Goal: Task Accomplishment & Management: Complete application form

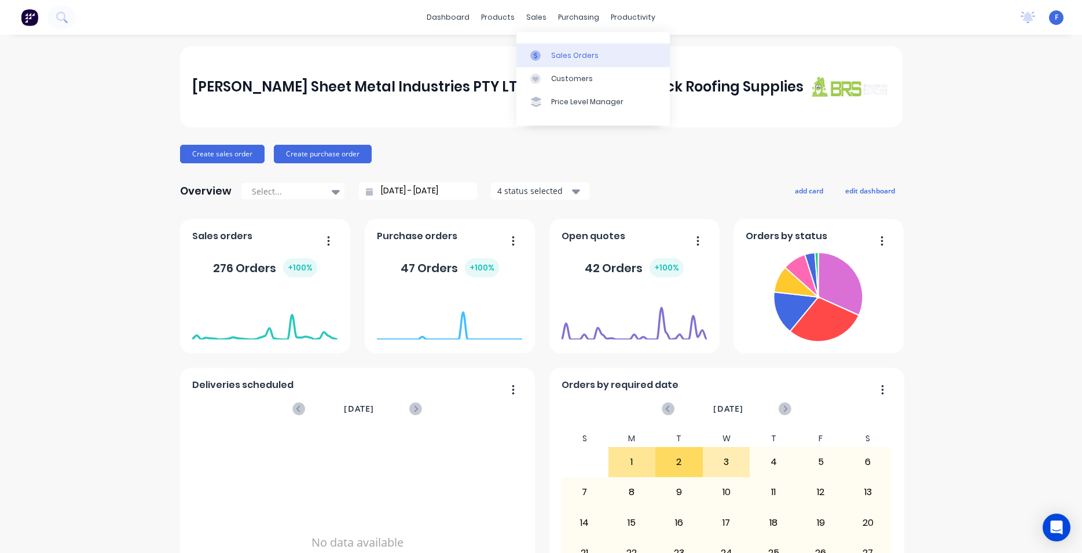
click at [569, 54] on div "Sales Orders" at bounding box center [574, 55] width 47 height 10
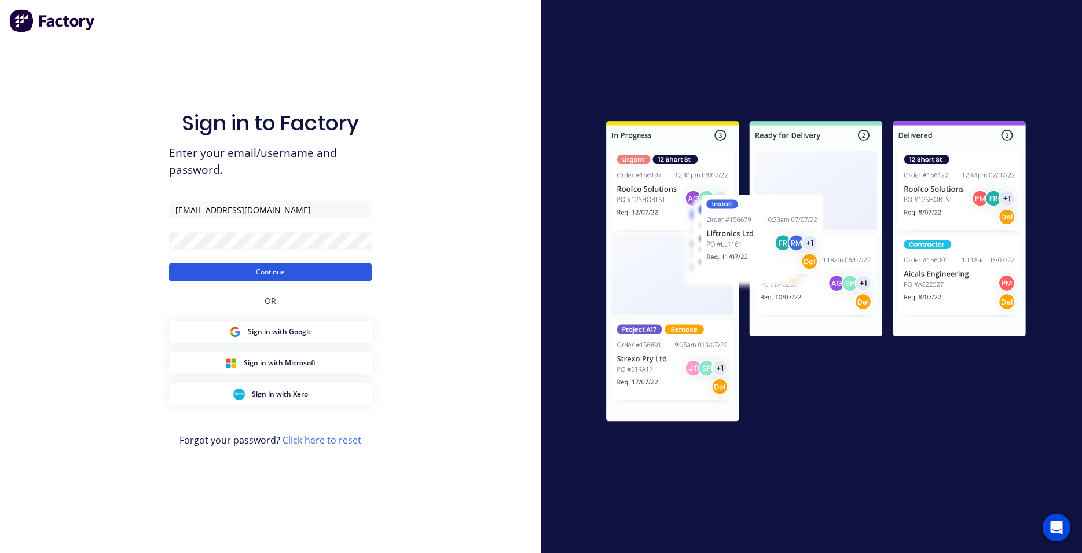
click at [293, 273] on button "Continue" at bounding box center [270, 271] width 203 height 17
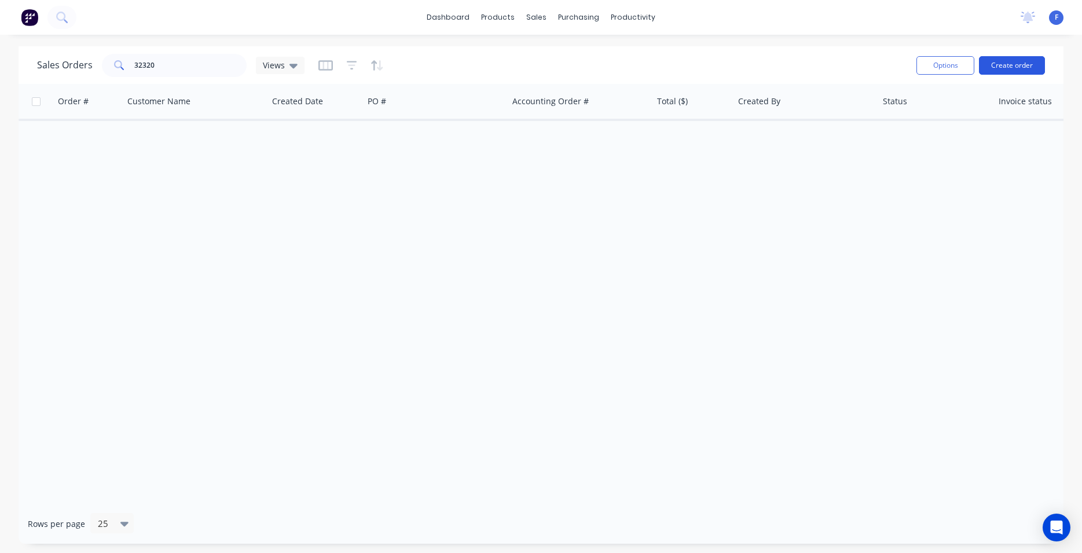
click at [1008, 66] on button "Create order" at bounding box center [1012, 65] width 66 height 19
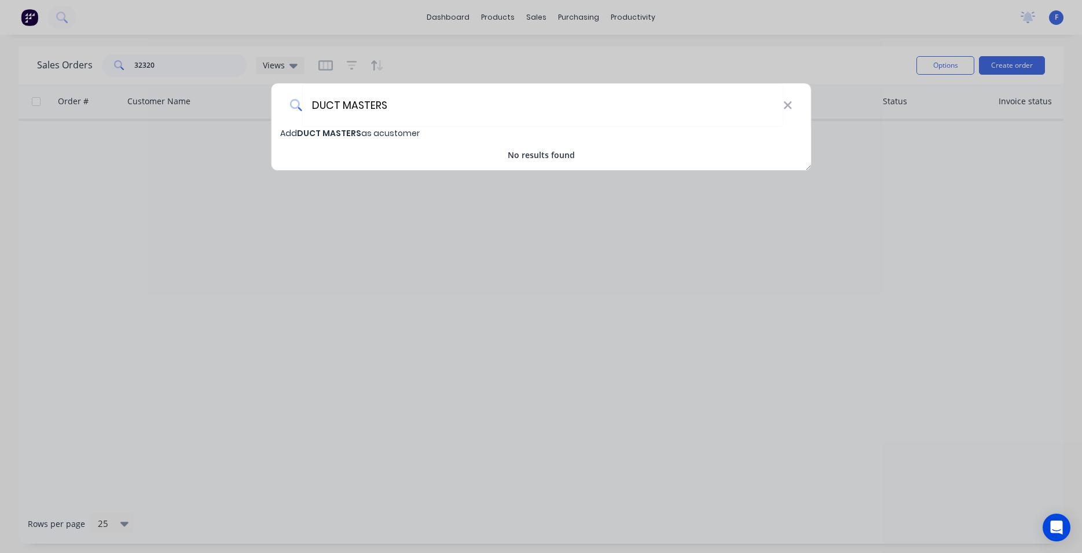
type input "DUCT MASTERS"
click at [388, 136] on span "Add DUCT MASTERS as a customer" at bounding box center [350, 133] width 140 height 12
select select "AU"
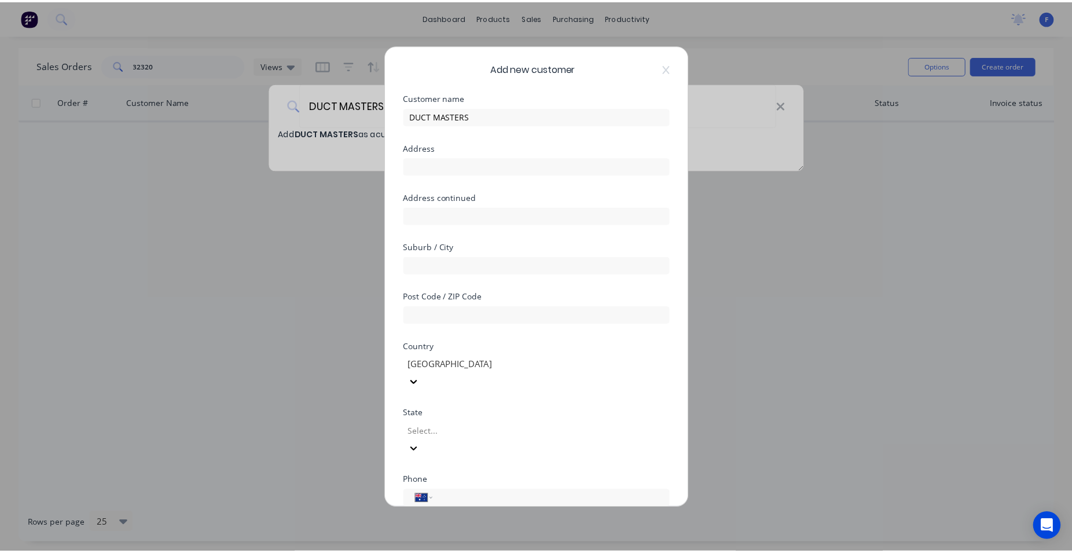
scroll to position [102, 0]
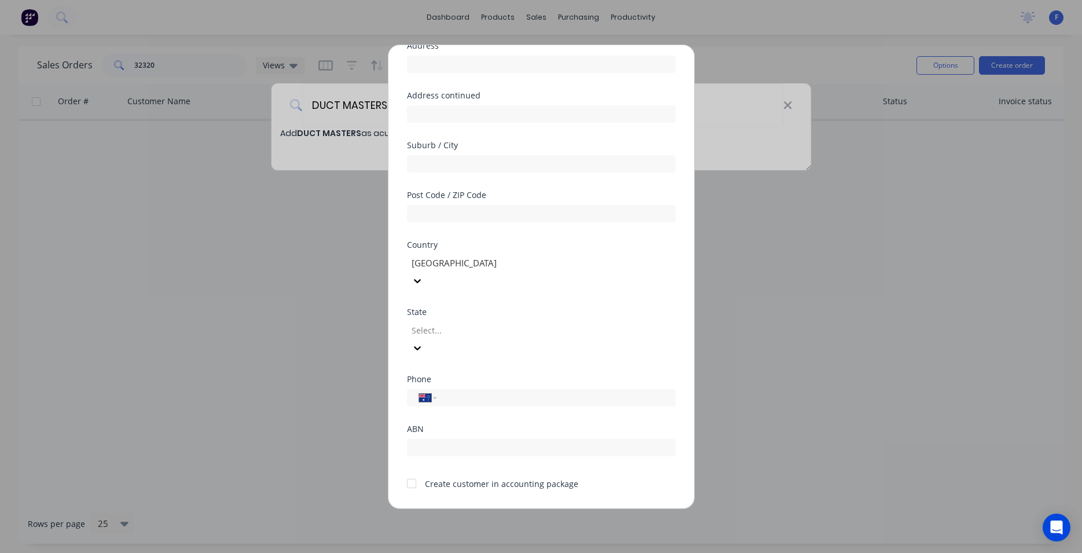
drag, startPoint x: 410, startPoint y: 450, endPoint x: 442, endPoint y: 470, distance: 37.4
click at [410, 472] on div at bounding box center [411, 483] width 23 height 23
click at [509, 508] on button "Save" at bounding box center [505, 517] width 64 height 19
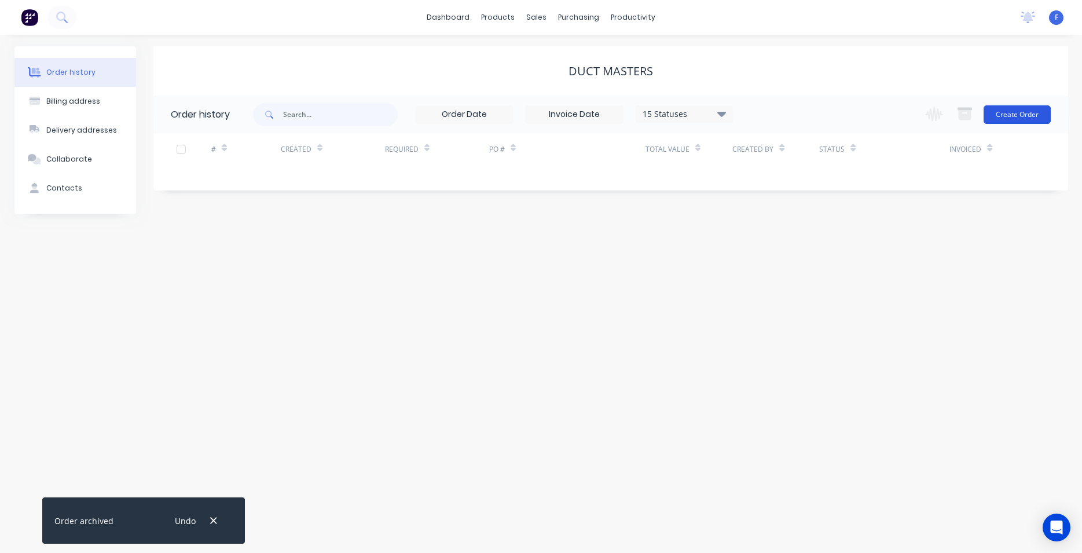
click at [1007, 111] on button "Create Order" at bounding box center [1017, 114] width 67 height 19
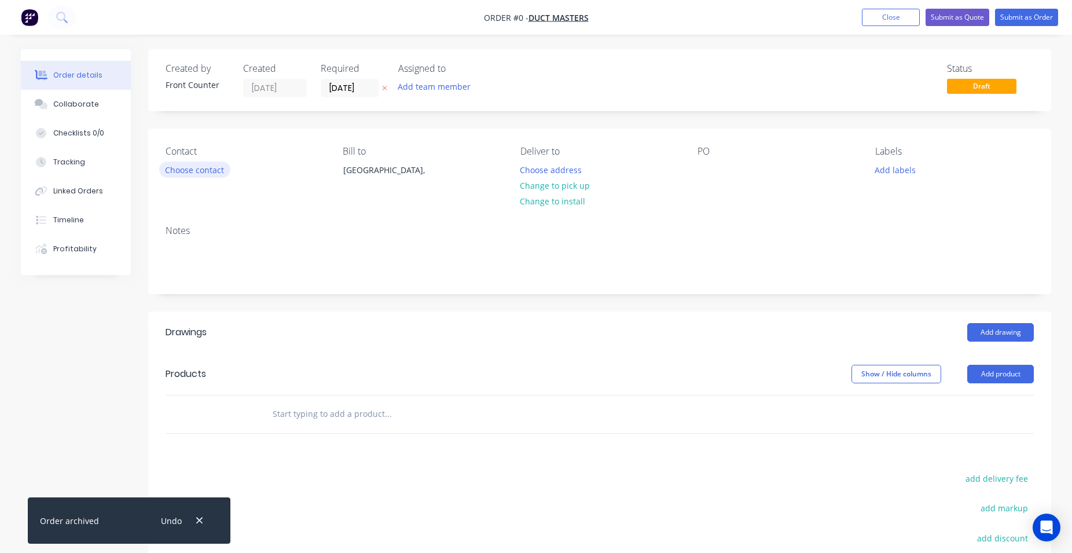
click at [219, 167] on button "Choose contact" at bounding box center [194, 170] width 71 height 16
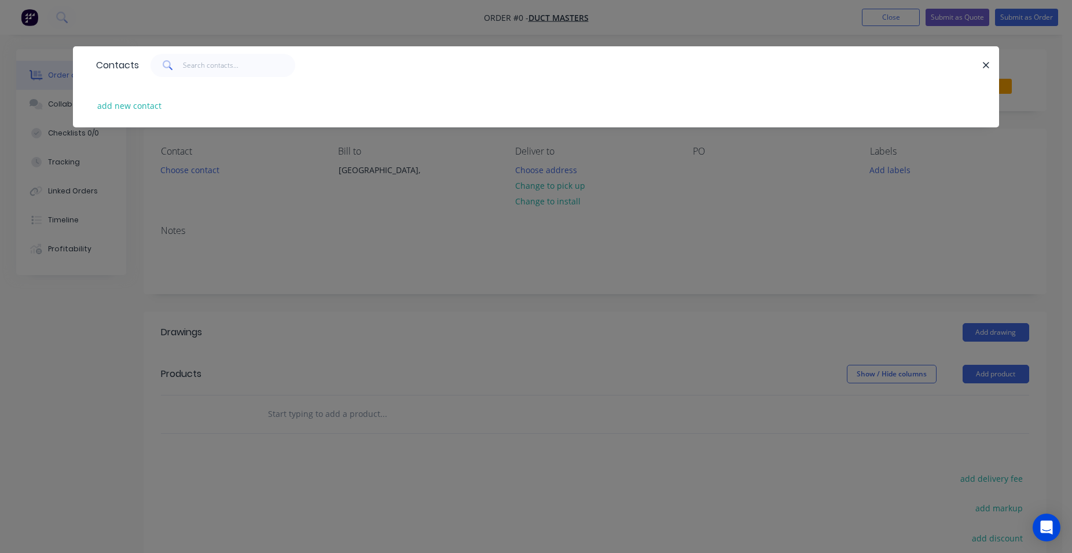
click at [523, 274] on div "Contacts add new contact" at bounding box center [536, 276] width 1072 height 553
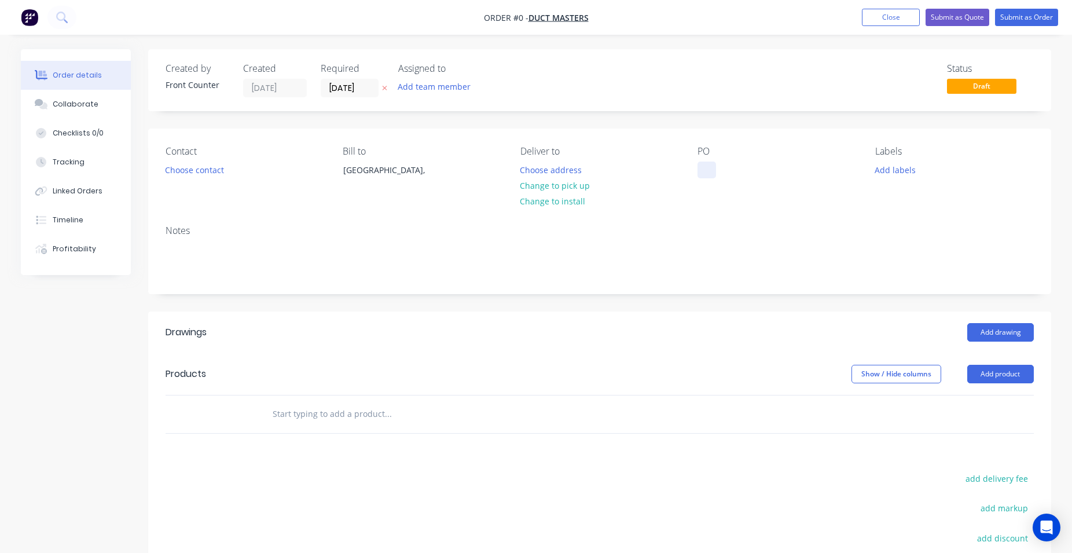
click at [713, 170] on div at bounding box center [707, 170] width 19 height 17
click at [794, 168] on div "22 [PERSON_NAME] ST MOONEEPONDS" at bounding box center [770, 176] width 145 height 29
click at [999, 375] on div "Order details Collaborate Checklists 0/0 Tracking Linked Orders Timeline Profit…" at bounding box center [536, 389] width 1054 height 680
click at [983, 329] on button "Add drawing" at bounding box center [1000, 332] width 67 height 19
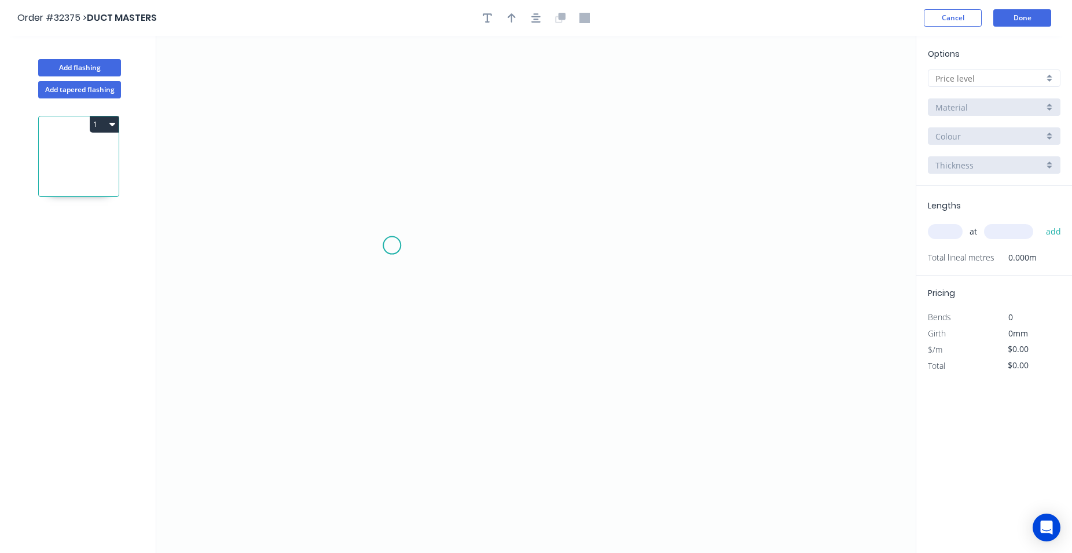
click at [392, 245] on icon "0" at bounding box center [536, 294] width 760 height 517
drag, startPoint x: 630, startPoint y: 247, endPoint x: 580, endPoint y: 301, distance: 74.2
click at [630, 247] on icon "0" at bounding box center [536, 294] width 760 height 517
click at [516, 263] on rect at bounding box center [511, 258] width 23 height 16
click at [559, 316] on icon "0 500" at bounding box center [536, 294] width 760 height 517
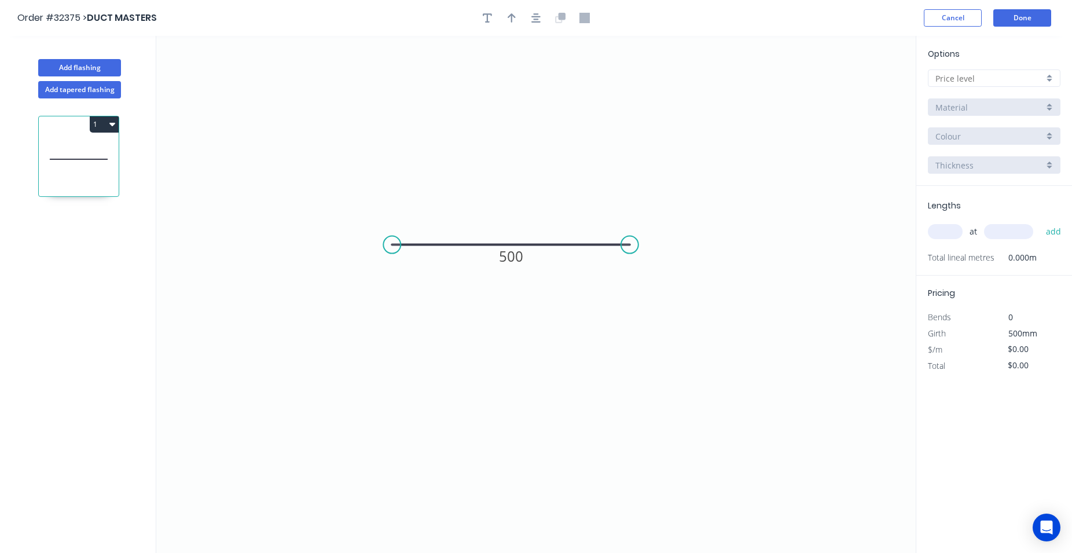
click at [1043, 71] on div at bounding box center [994, 77] width 133 height 17
click at [1014, 95] on div "A" at bounding box center [994, 100] width 131 height 20
type input "A"
type input "$23.17"
click at [1055, 134] on div "Basalt" at bounding box center [994, 135] width 133 height 17
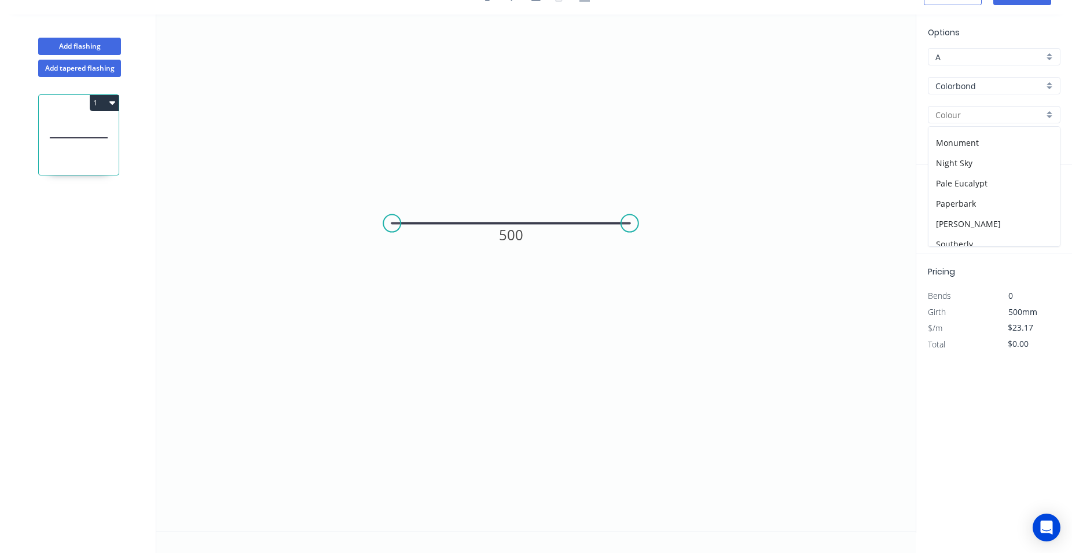
scroll to position [276, 0]
click at [989, 141] on div "Monument" at bounding box center [994, 145] width 131 height 20
type input "Monument"
drag, startPoint x: 952, startPoint y: 218, endPoint x: 795, endPoint y: 225, distance: 156.5
click at [952, 217] on input "text" at bounding box center [945, 210] width 35 height 15
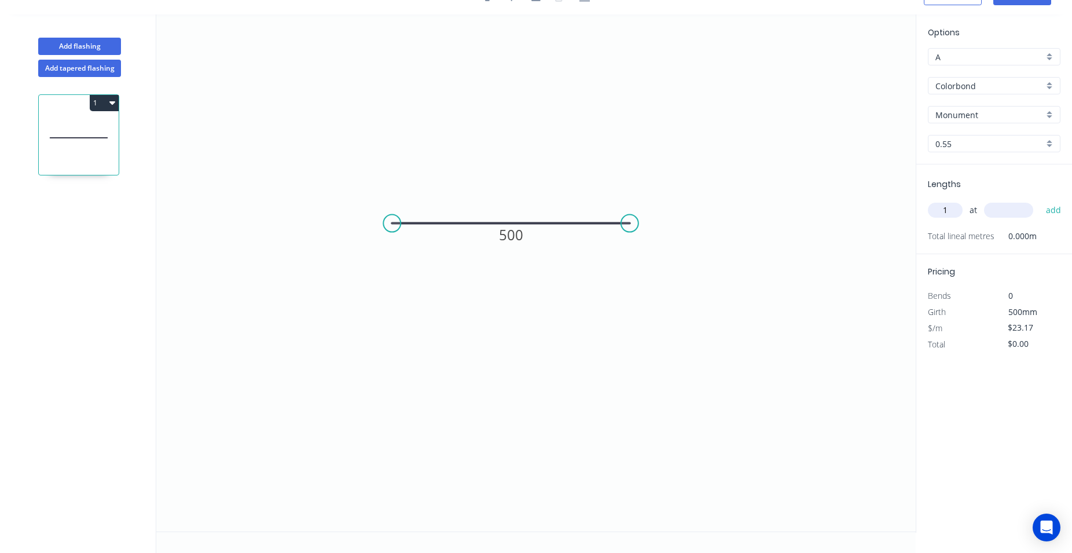
type input "1"
type input "1400"
click at [1040, 200] on button "add" at bounding box center [1053, 210] width 27 height 20
type input "$32.44"
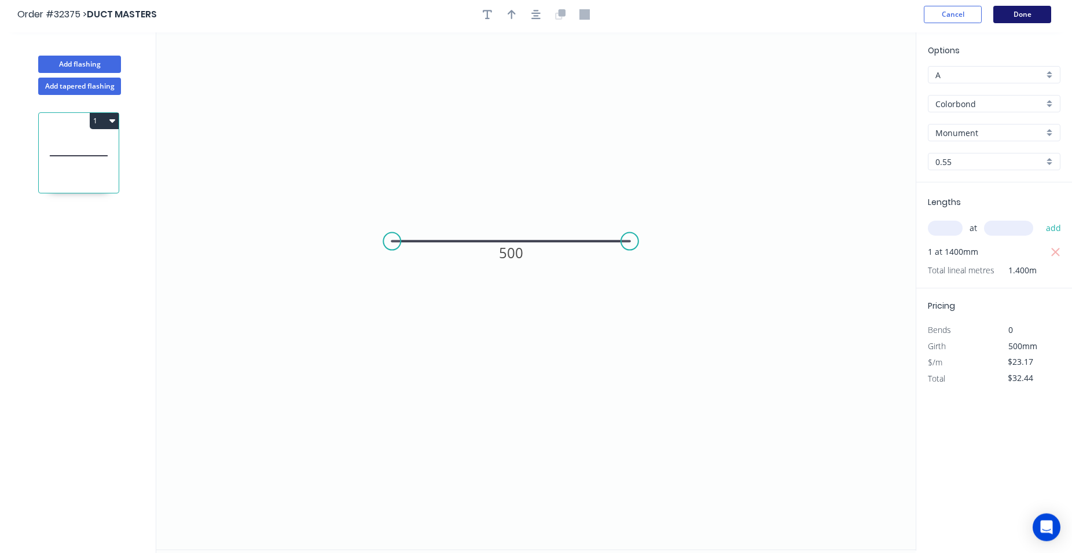
scroll to position [0, 0]
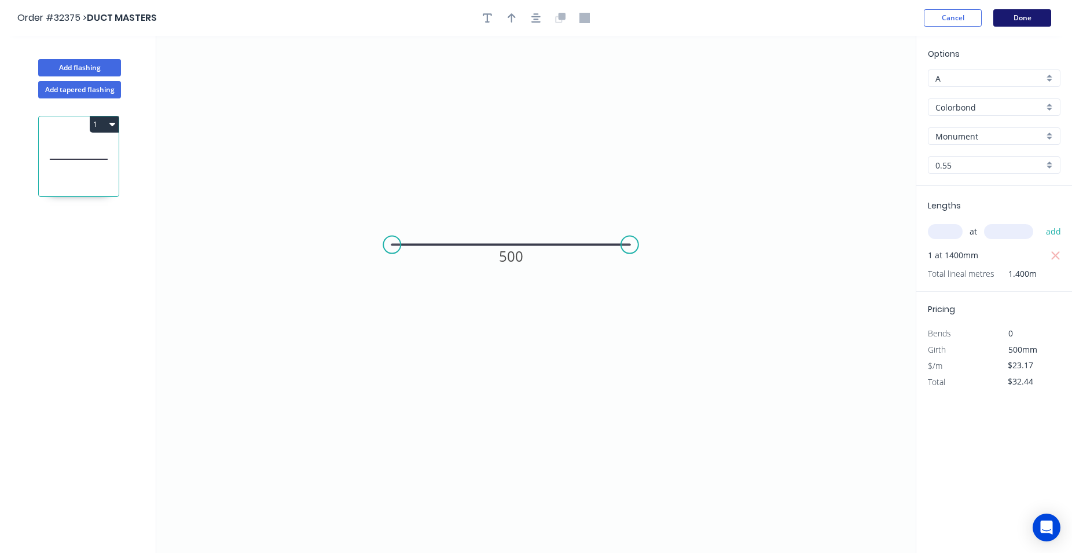
click at [1029, 14] on button "Done" at bounding box center [1022, 17] width 58 height 17
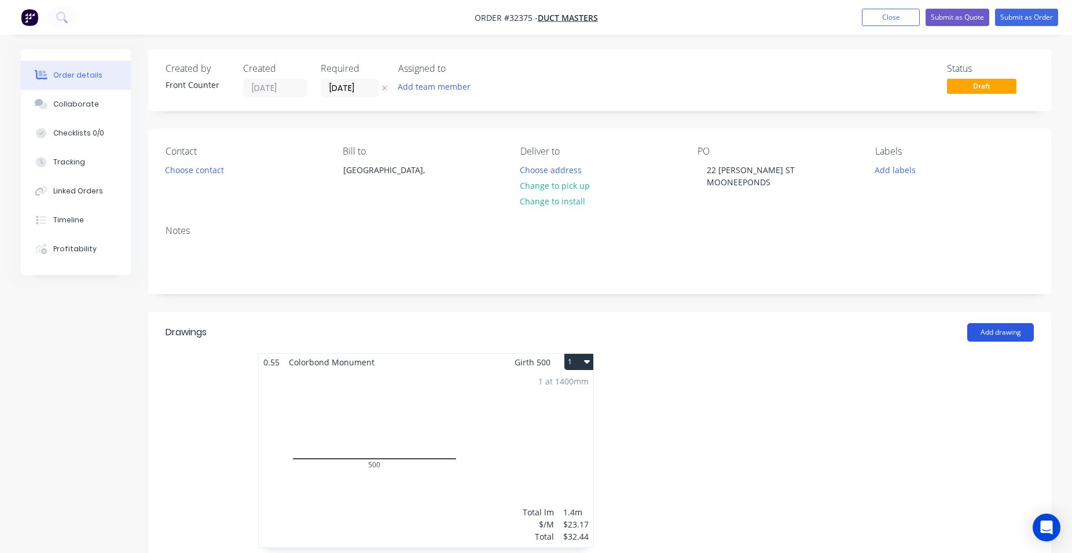
click at [975, 337] on button "Add drawing" at bounding box center [1000, 332] width 67 height 19
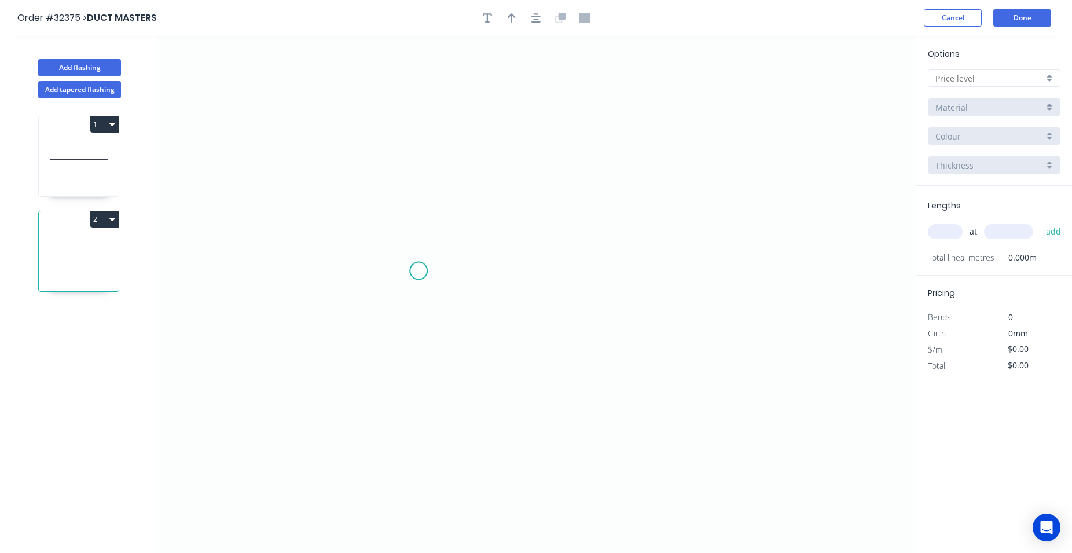
click at [419, 271] on icon "0" at bounding box center [536, 294] width 760 height 517
click at [658, 278] on icon "0" at bounding box center [536, 294] width 760 height 517
click at [547, 285] on rect at bounding box center [538, 284] width 23 height 16
type input "$25.20"
click at [1050, 76] on div at bounding box center [994, 77] width 133 height 17
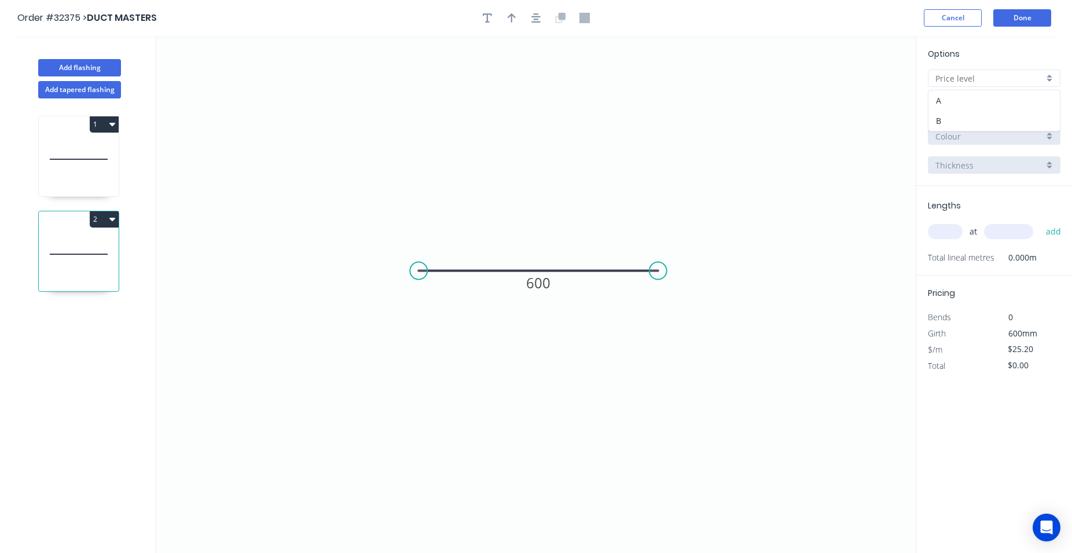
click at [1004, 103] on div "A" at bounding box center [994, 100] width 131 height 20
type input "A"
click at [1050, 138] on div "Basalt" at bounding box center [994, 135] width 133 height 17
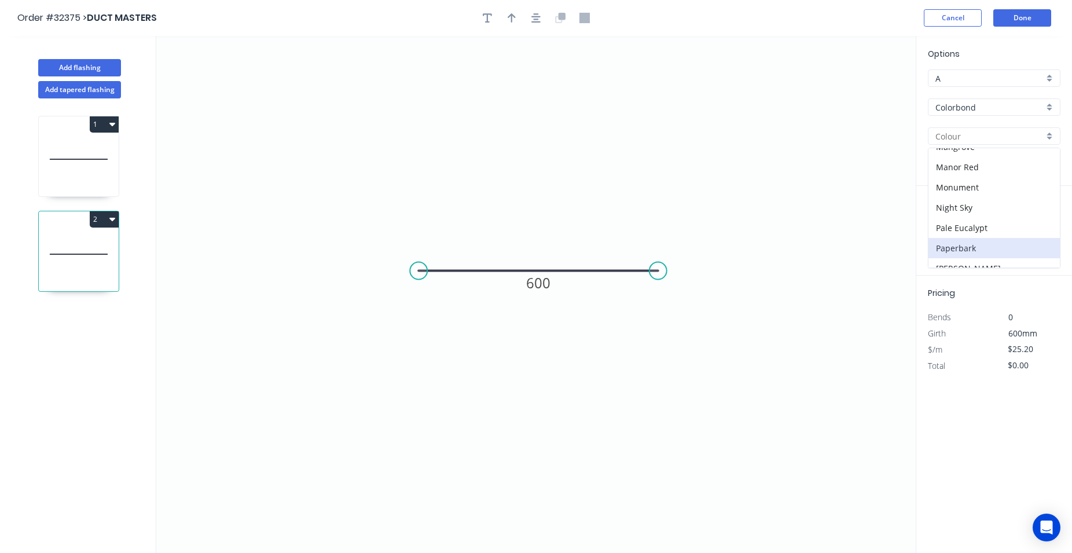
scroll to position [264, 0]
click at [995, 180] on div "Monument" at bounding box center [994, 178] width 131 height 20
type input "Monument"
click at [945, 225] on input "text" at bounding box center [945, 231] width 35 height 15
type input "1"
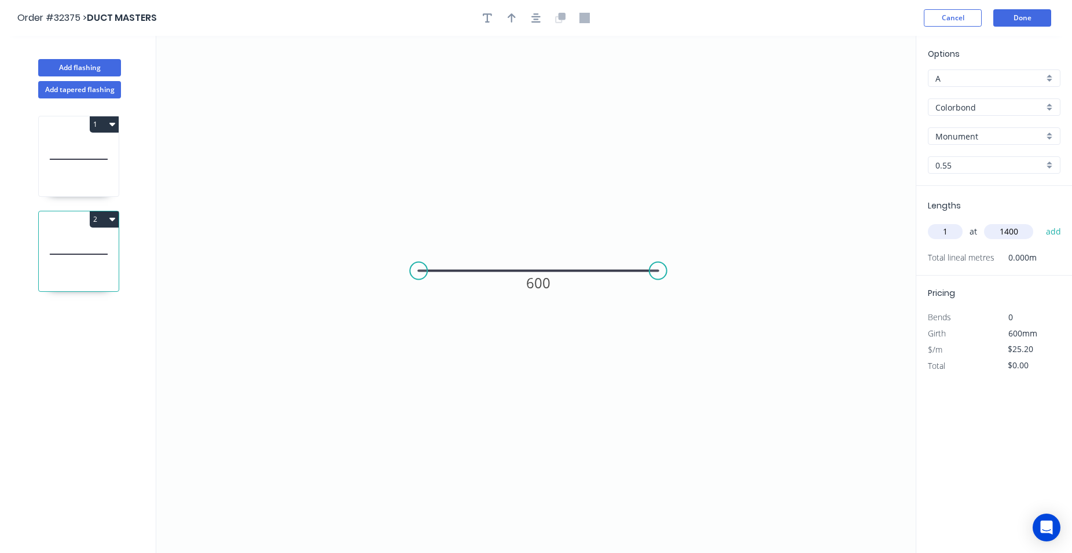
type input "1400"
click at [1040, 222] on button "add" at bounding box center [1053, 232] width 27 height 20
type input "$35.28"
click at [1024, 20] on button "Done" at bounding box center [1022, 17] width 58 height 17
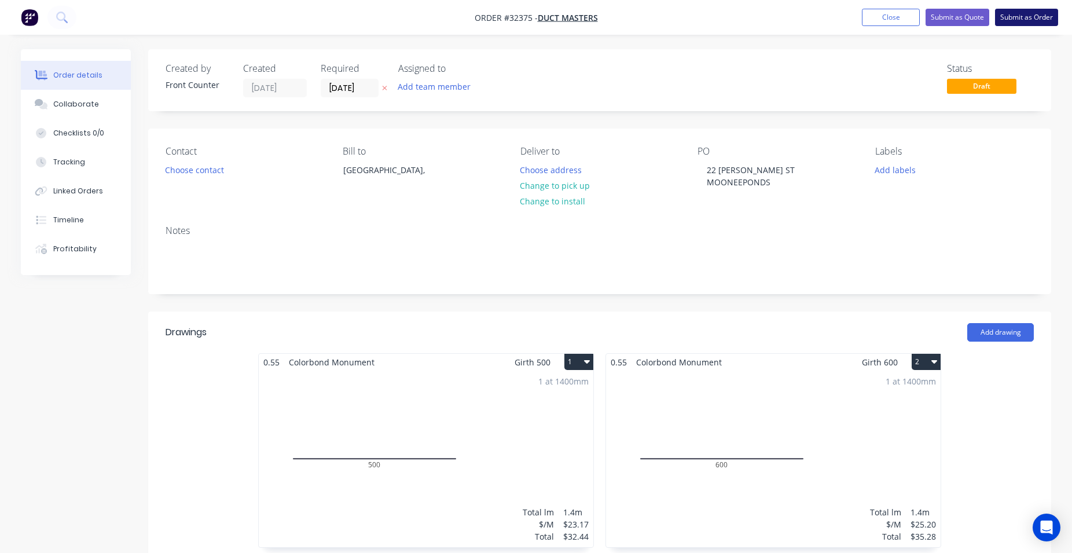
click at [1045, 21] on button "Submit as Order" at bounding box center [1026, 17] width 63 height 17
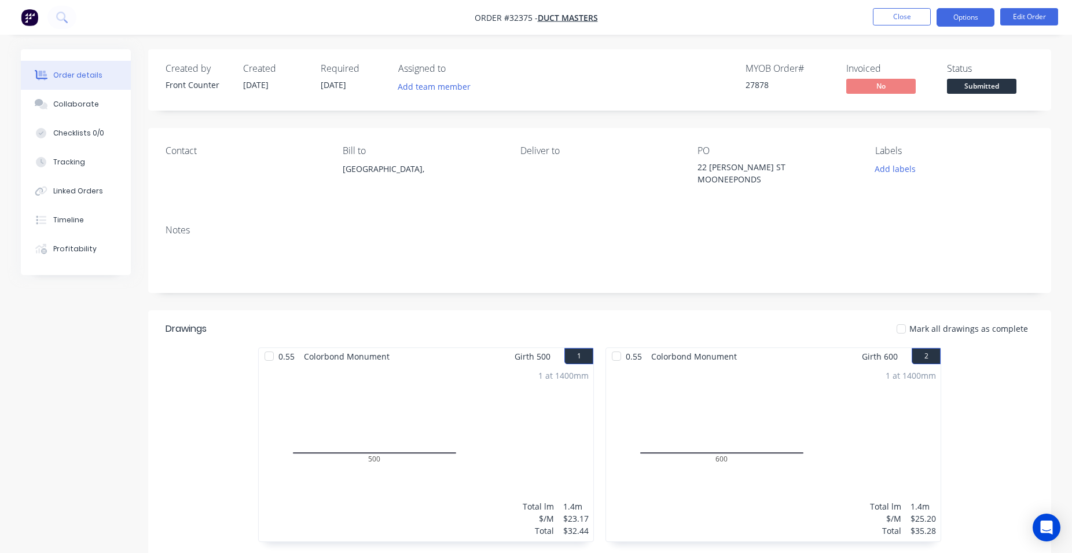
click at [970, 16] on button "Options" at bounding box center [966, 17] width 58 height 19
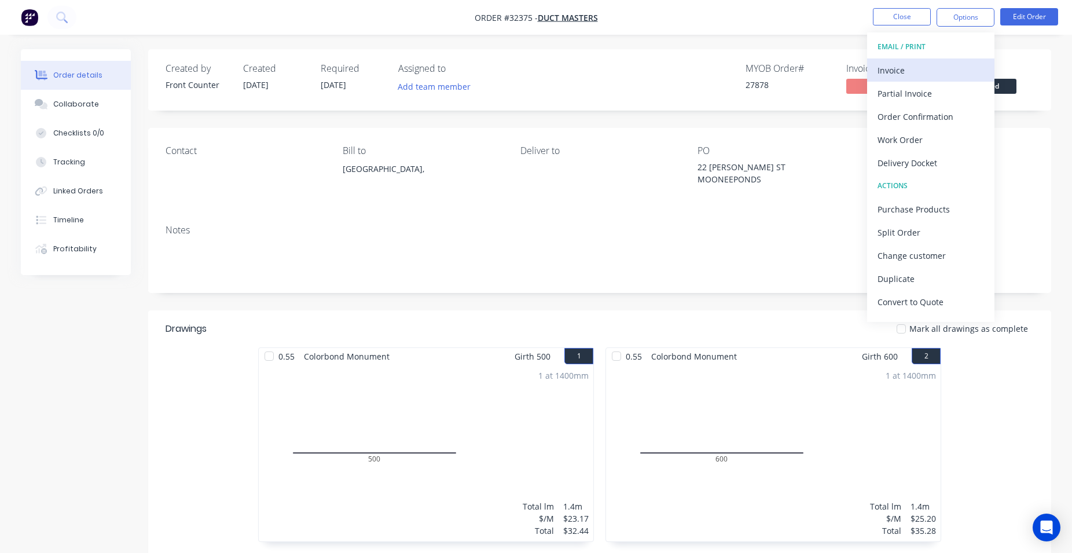
click at [921, 67] on div "Invoice" at bounding box center [931, 70] width 107 height 17
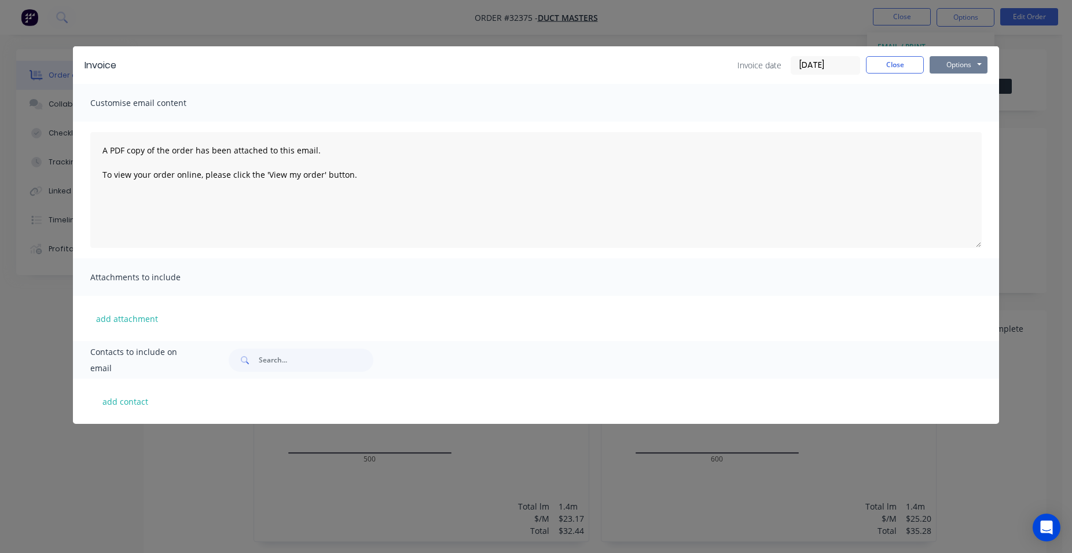
click at [943, 60] on button "Options" at bounding box center [959, 64] width 58 height 17
click at [894, 67] on button "Close" at bounding box center [895, 64] width 58 height 17
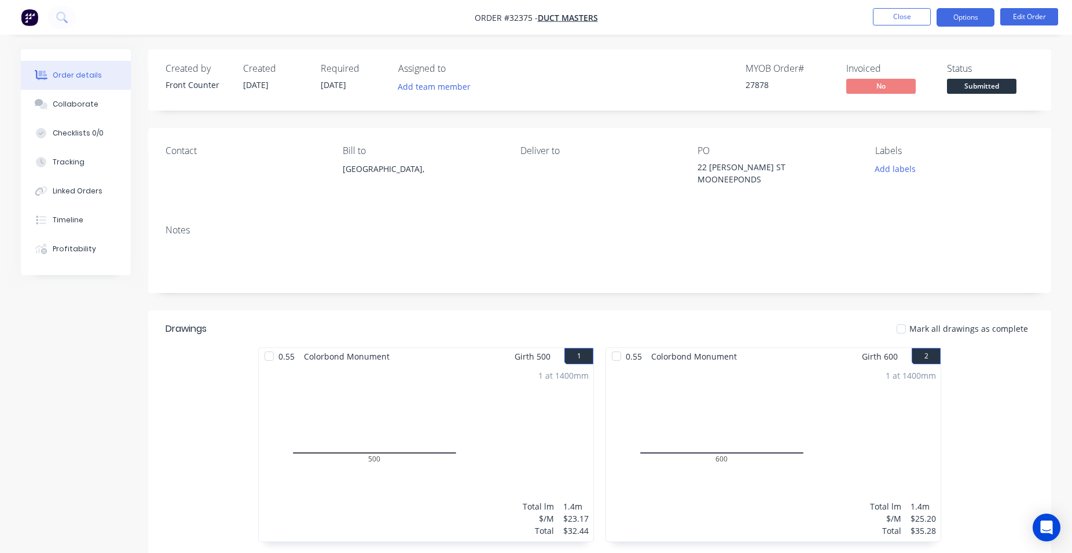
click at [962, 20] on button "Options" at bounding box center [966, 17] width 58 height 19
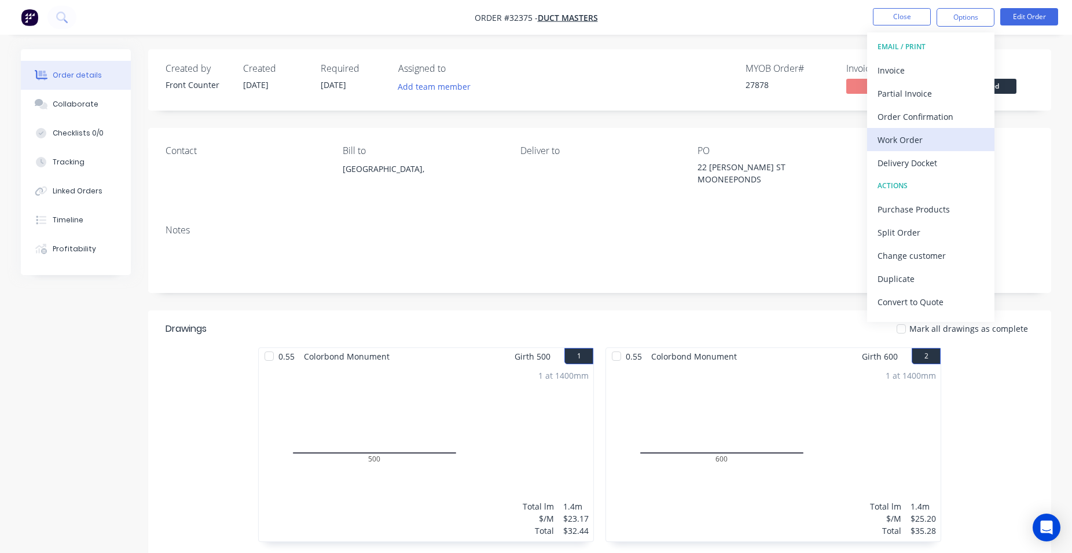
click at [951, 134] on div "Work Order" at bounding box center [931, 139] width 107 height 17
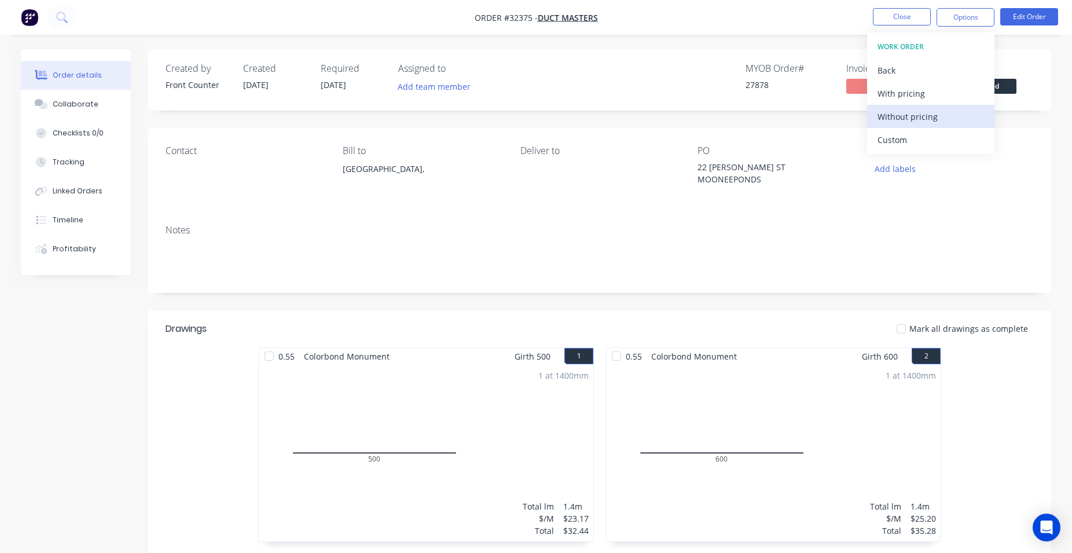
click at [943, 117] on div "Without pricing" at bounding box center [931, 116] width 107 height 17
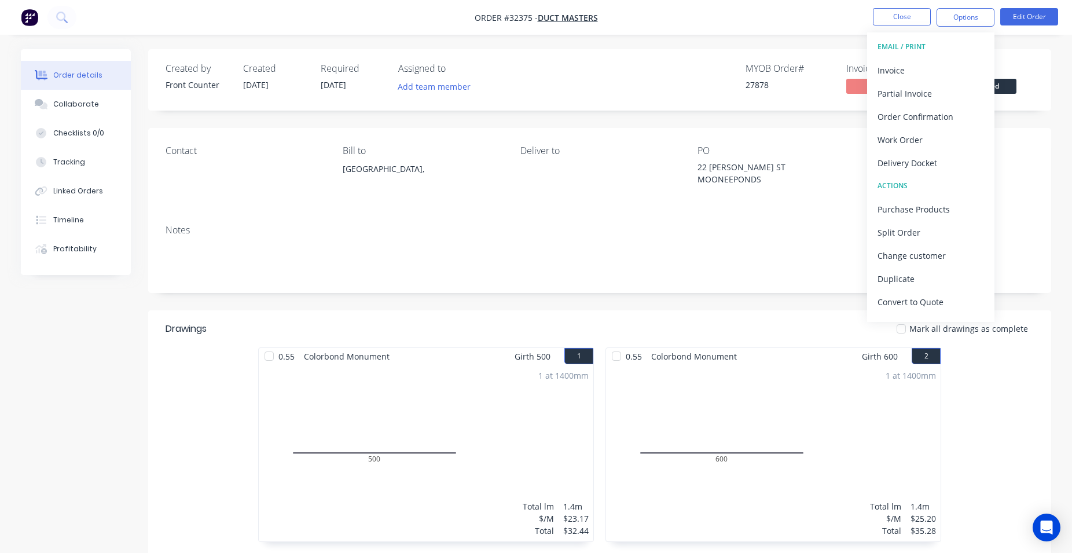
click at [1041, 75] on div "Created by Front Counter Created [DATE] Required [DATE] Assigned to Add team me…" at bounding box center [599, 79] width 903 height 61
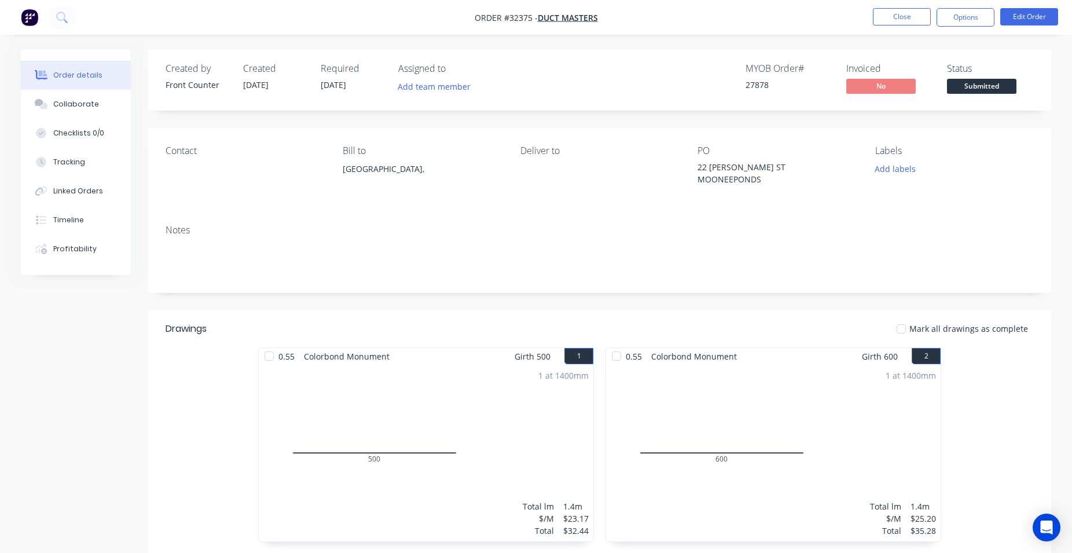
click at [1007, 83] on span "Submitted" at bounding box center [981, 86] width 69 height 14
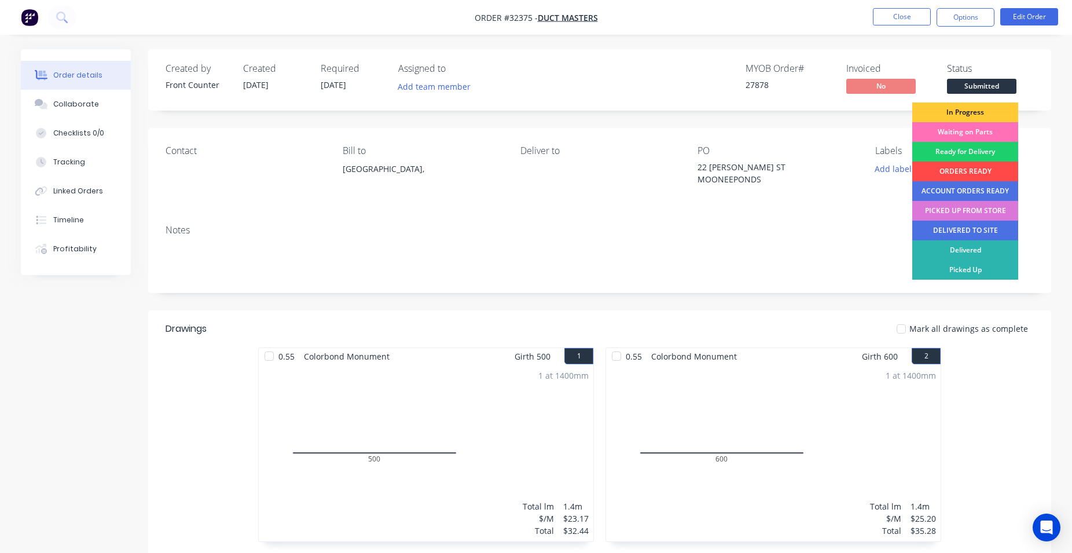
click at [982, 173] on div "ORDERS READY" at bounding box center [965, 172] width 106 height 20
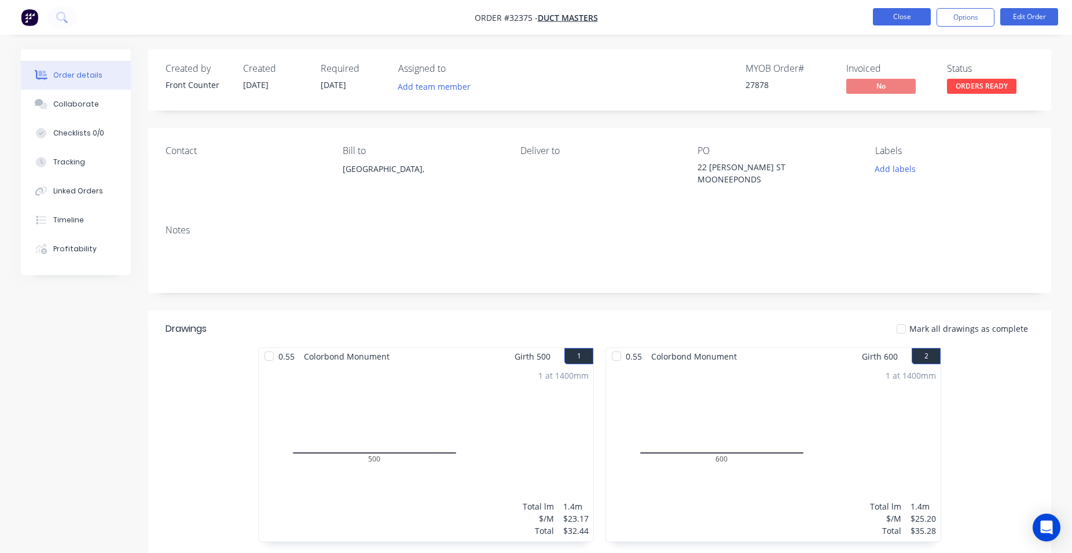
click at [896, 13] on button "Close" at bounding box center [902, 16] width 58 height 17
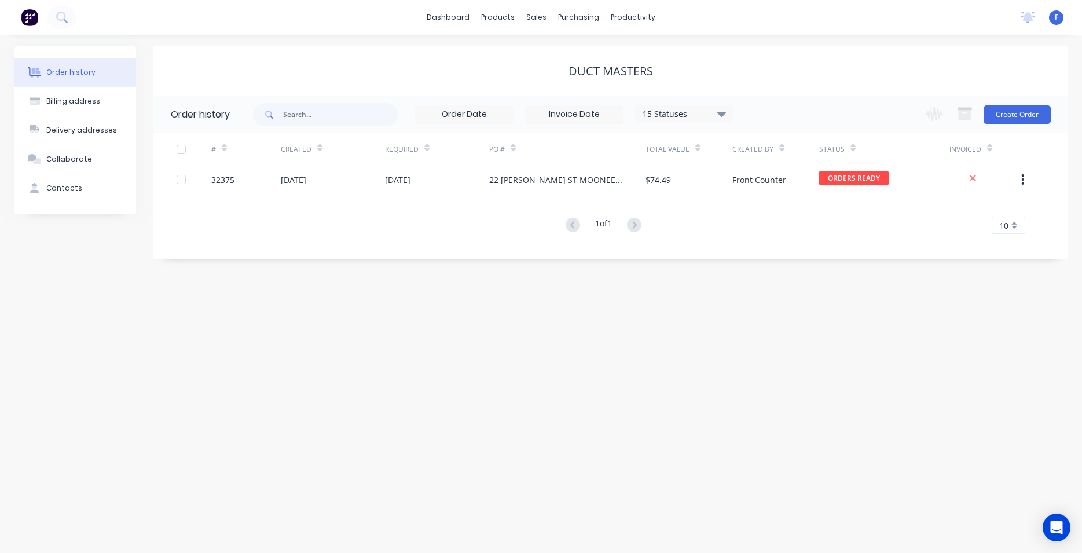
click at [28, 19] on img at bounding box center [29, 17] width 17 height 17
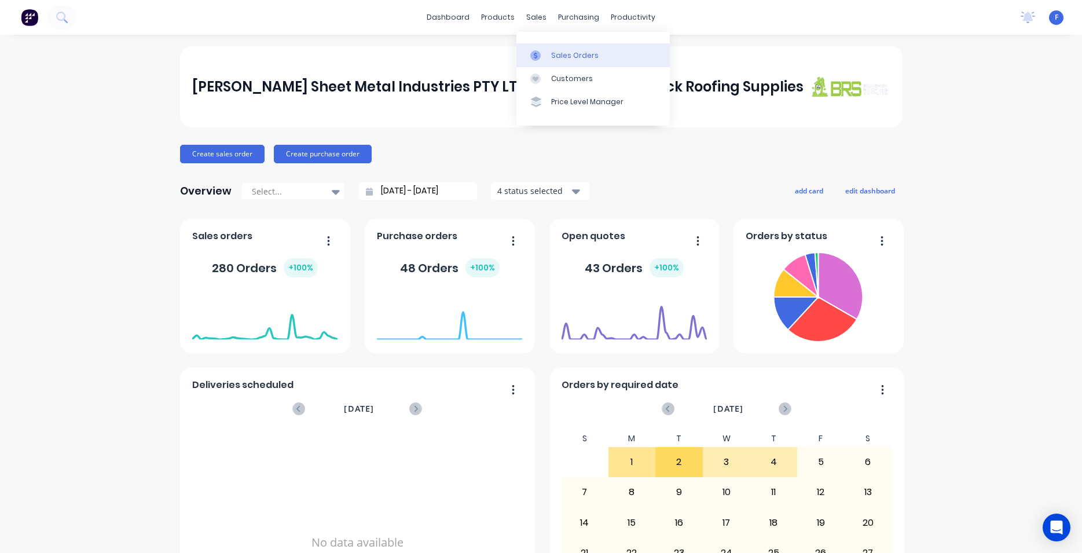
click at [565, 52] on div "Sales Orders" at bounding box center [574, 55] width 47 height 10
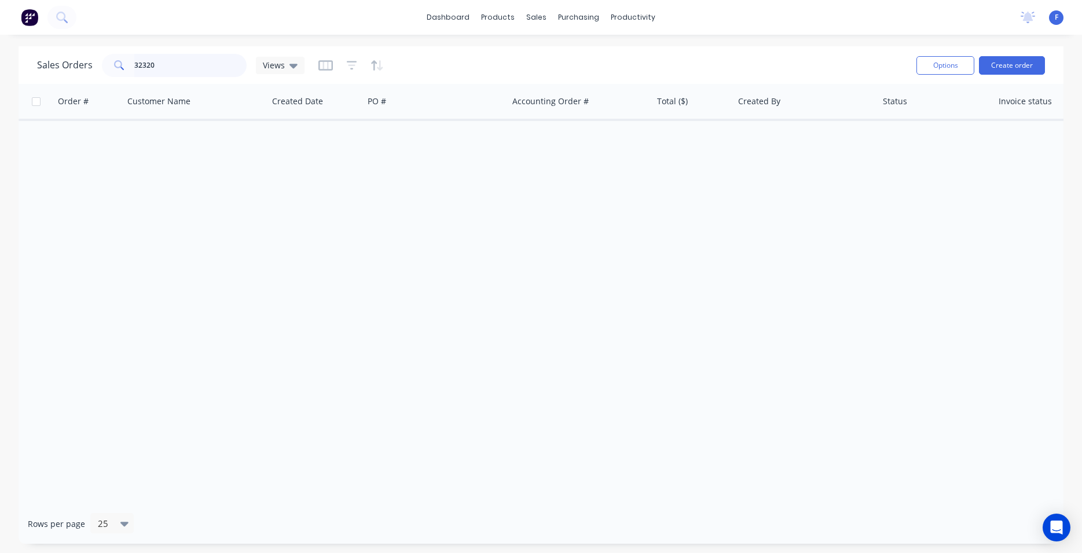
click at [174, 60] on input "32320" at bounding box center [190, 65] width 113 height 23
type input "3"
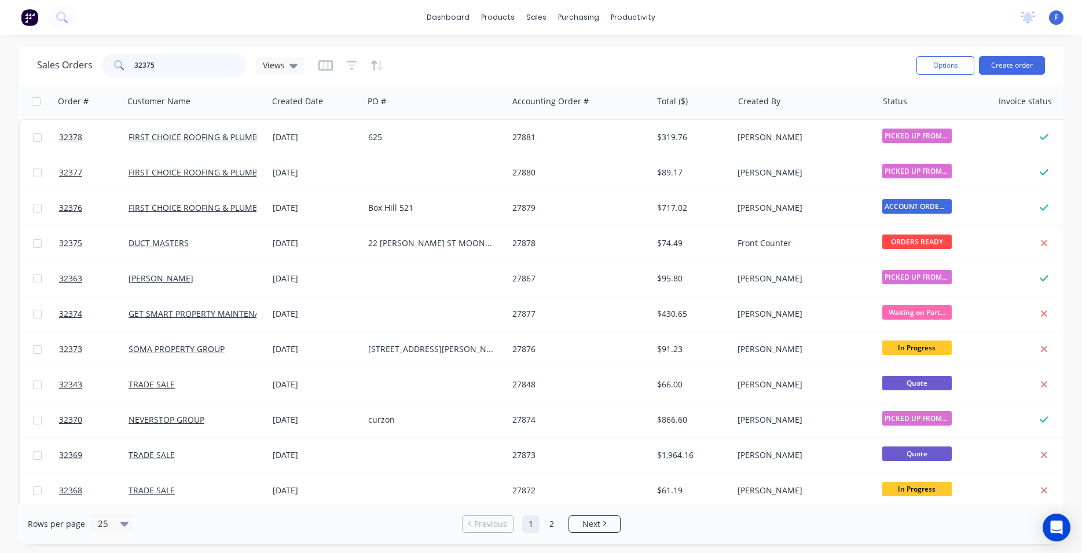
type input "32375"
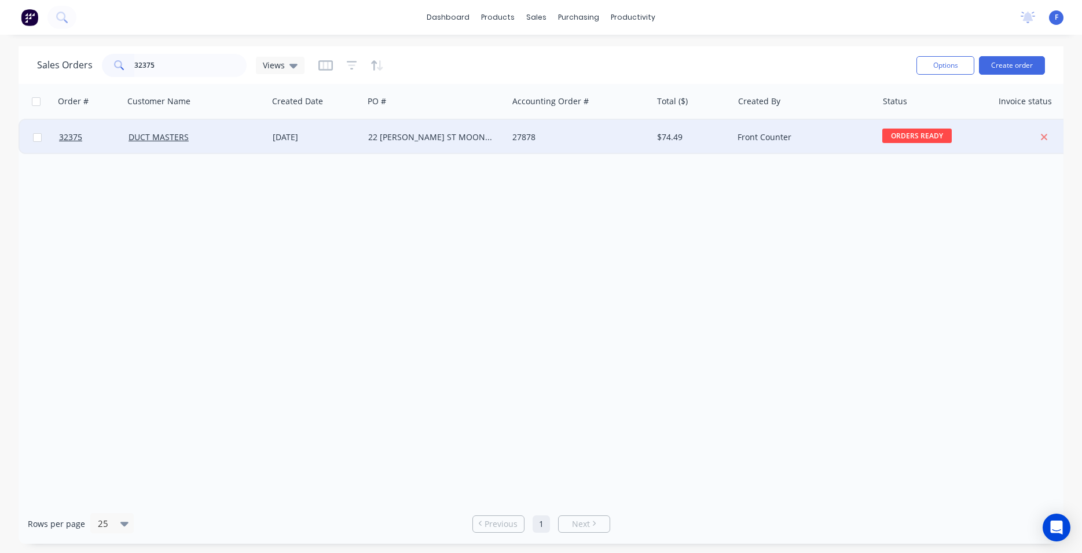
click at [457, 131] on div "22 [PERSON_NAME] ST MOONEEPONDS" at bounding box center [436, 137] width 144 height 35
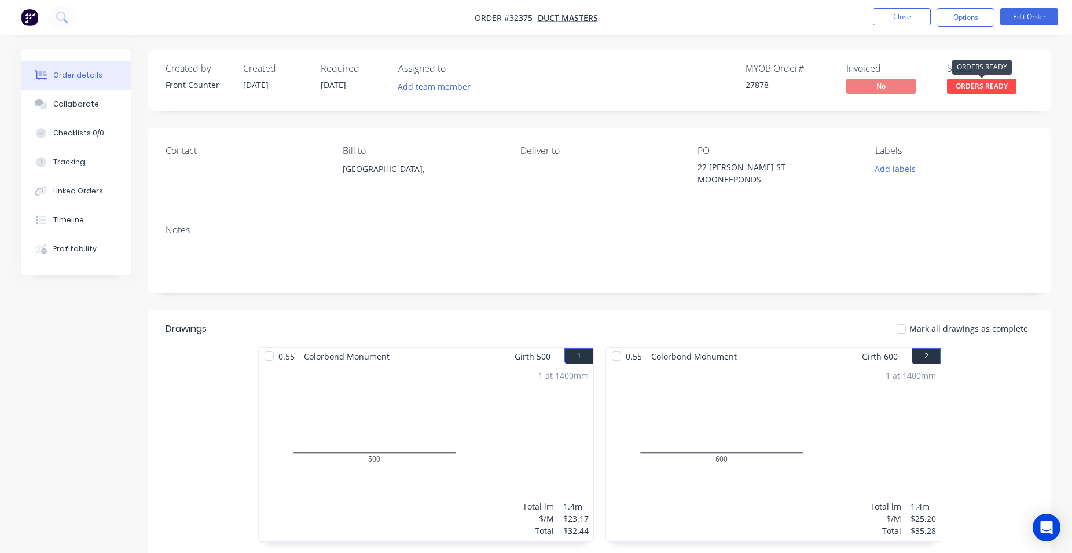
click at [985, 91] on span "ORDERS READY" at bounding box center [981, 86] width 69 height 14
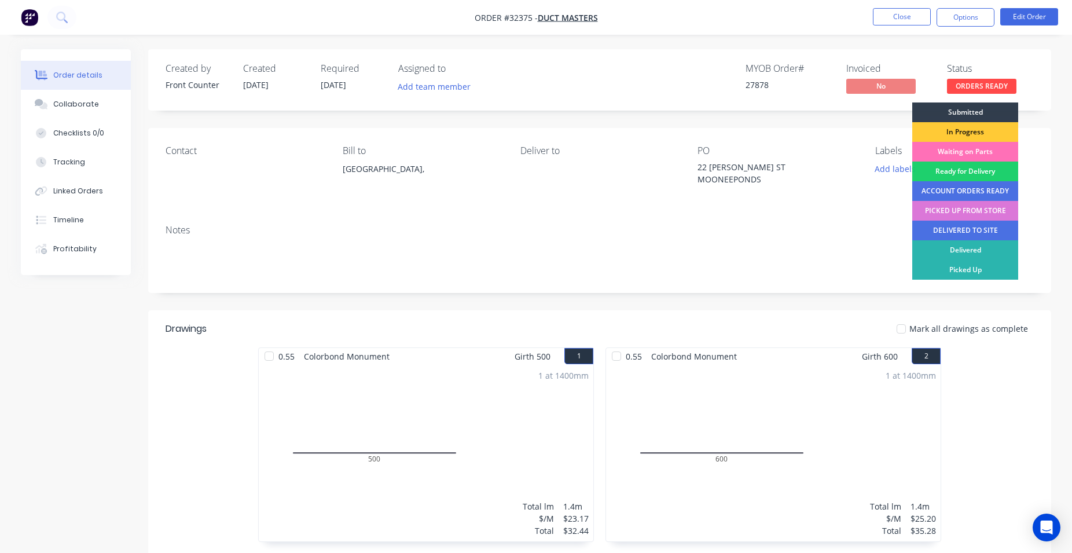
click at [981, 209] on div "PICKED UP FROM STORE" at bounding box center [965, 211] width 106 height 20
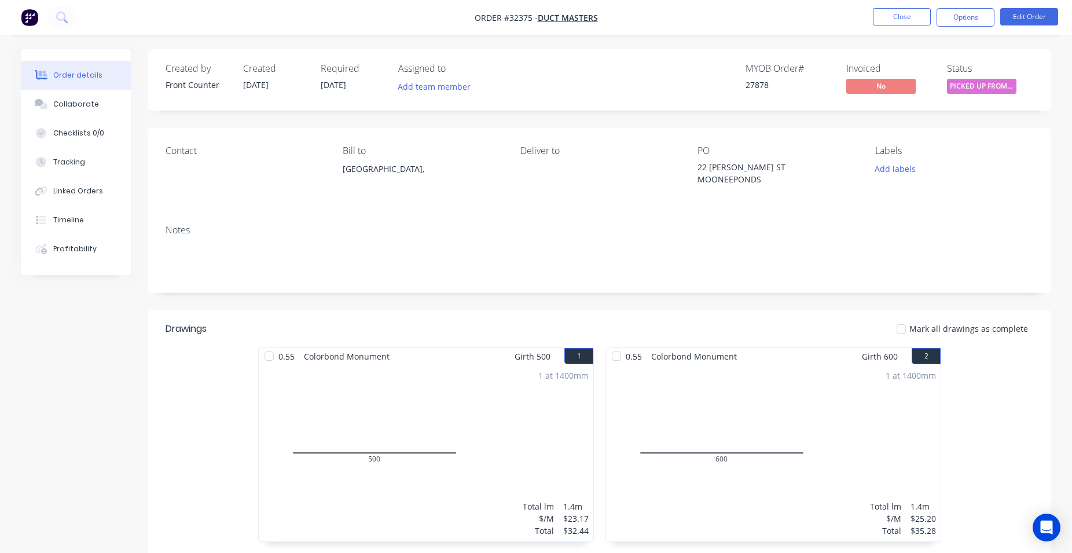
drag, startPoint x: 962, startPoint y: 23, endPoint x: 958, endPoint y: 28, distance: 6.3
click at [962, 22] on button "Options" at bounding box center [966, 17] width 58 height 19
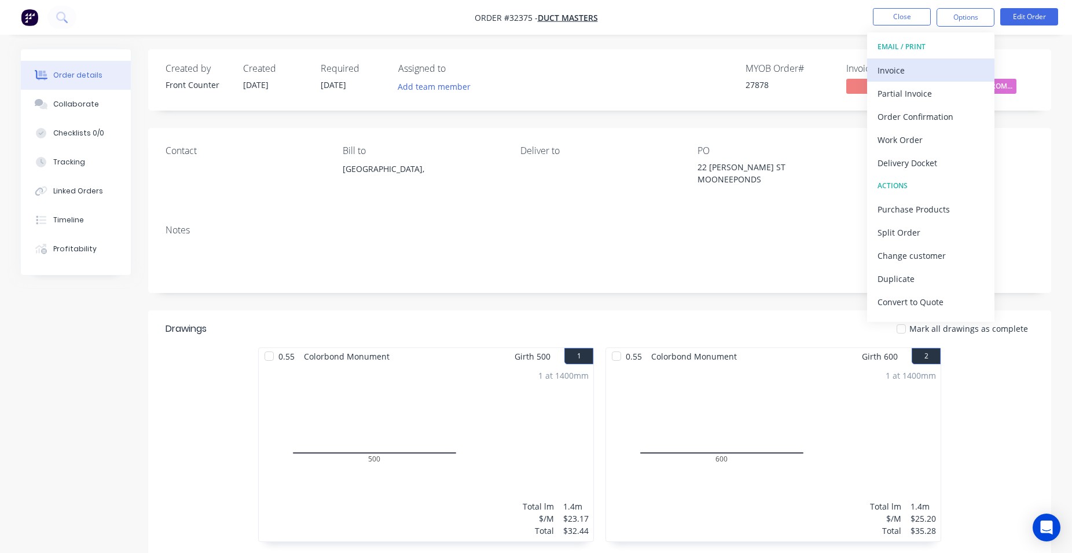
click at [923, 71] on div "Invoice" at bounding box center [931, 70] width 107 height 17
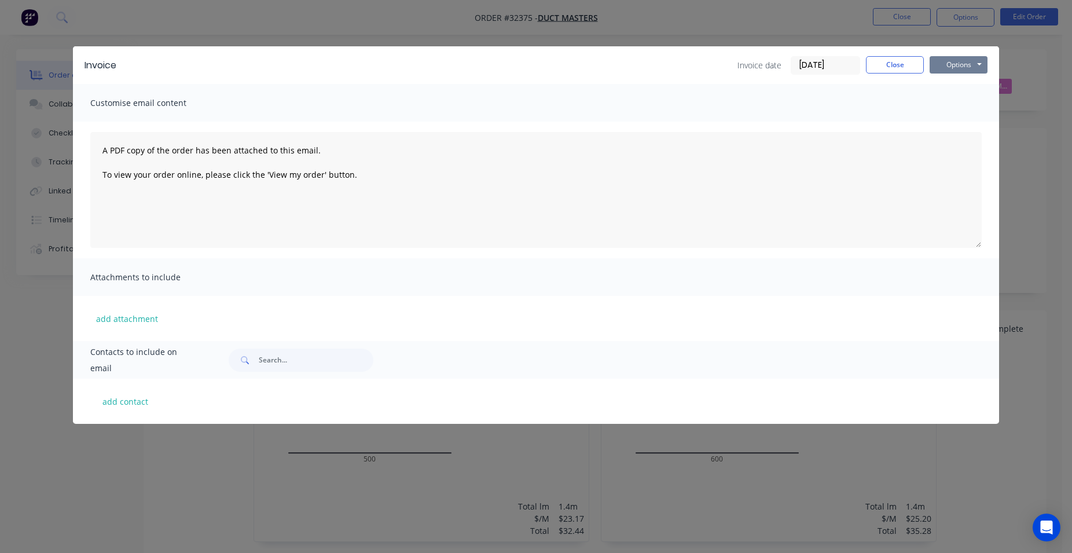
click at [958, 70] on button "Options" at bounding box center [959, 64] width 58 height 17
click at [965, 105] on button "Print" at bounding box center [967, 104] width 74 height 19
click at [894, 60] on button "Close" at bounding box center [895, 64] width 58 height 17
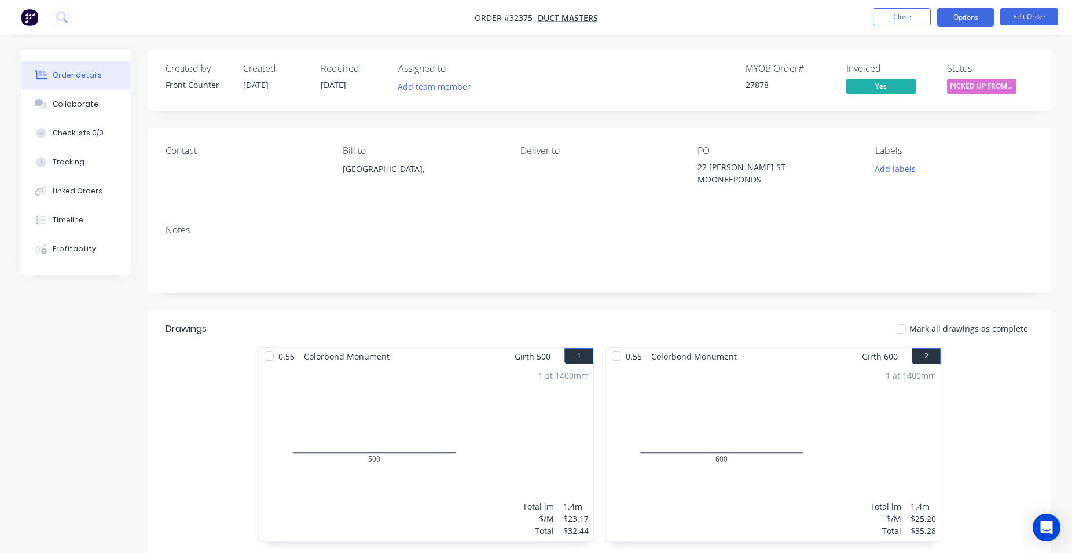
click at [958, 17] on button "Options" at bounding box center [966, 17] width 58 height 19
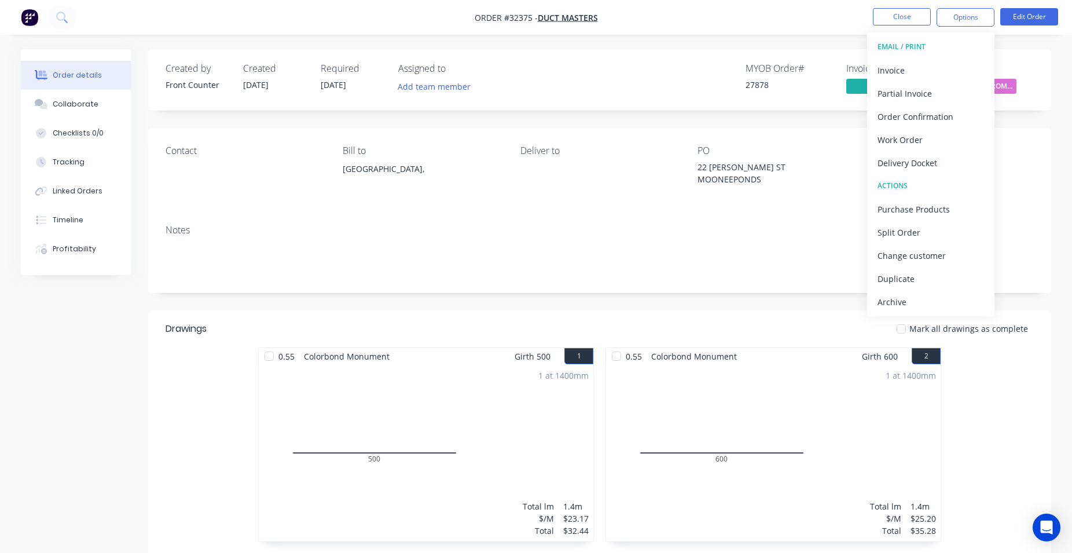
click at [949, 294] on div "Archive" at bounding box center [931, 302] width 107 height 17
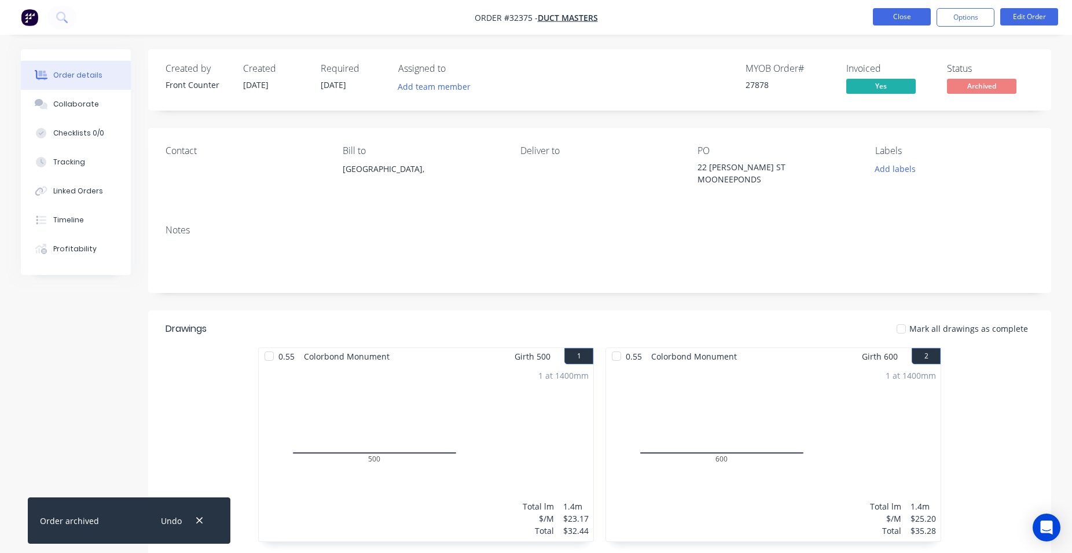
click at [898, 18] on button "Close" at bounding box center [902, 16] width 58 height 17
